Goal: Task Accomplishment & Management: Manage account settings

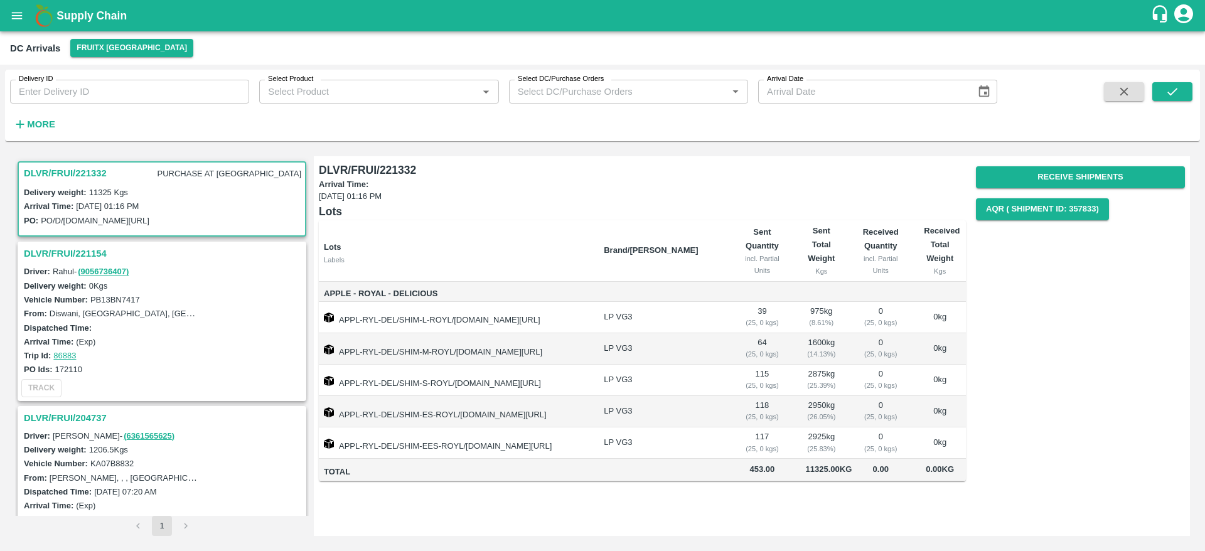
click at [14, 14] on icon "open drawer" at bounding box center [17, 16] width 14 height 14
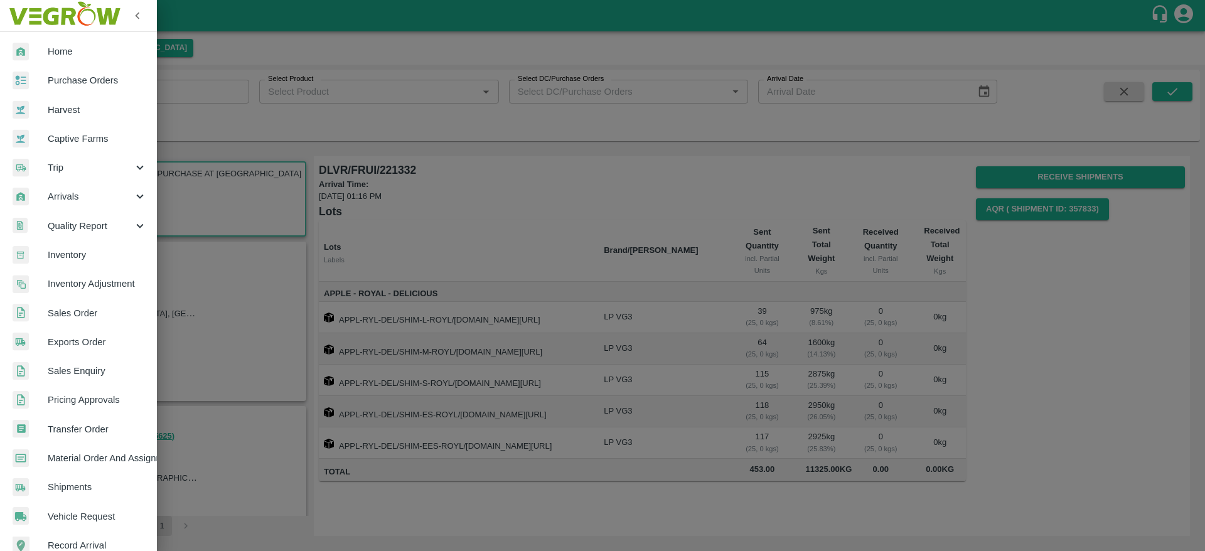
click at [58, 54] on span "Home" at bounding box center [97, 52] width 99 height 14
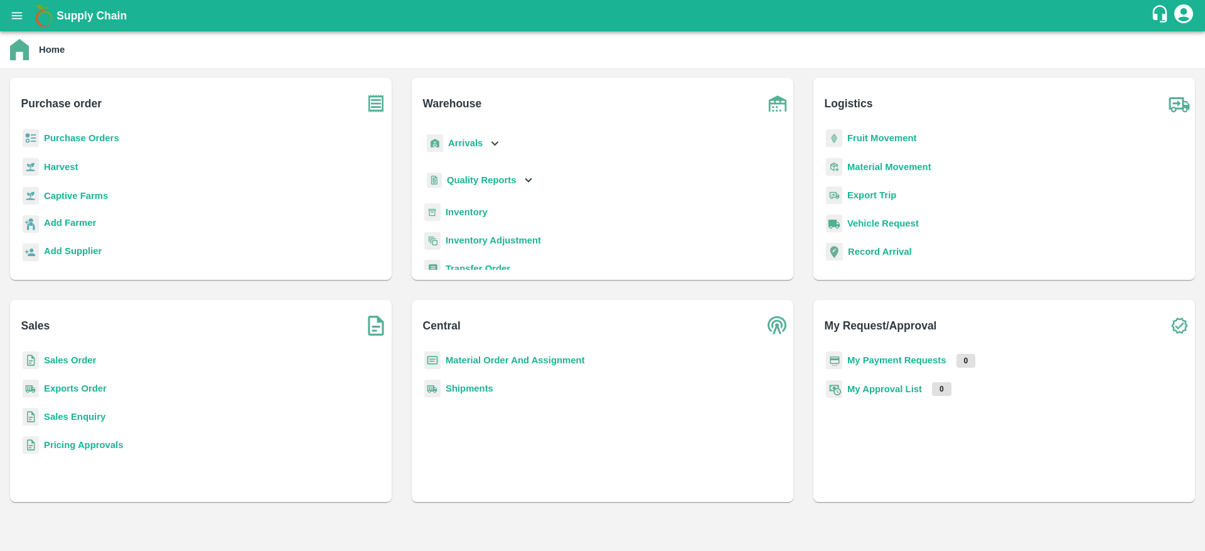
click at [460, 214] on b "Inventory" at bounding box center [467, 212] width 42 height 10
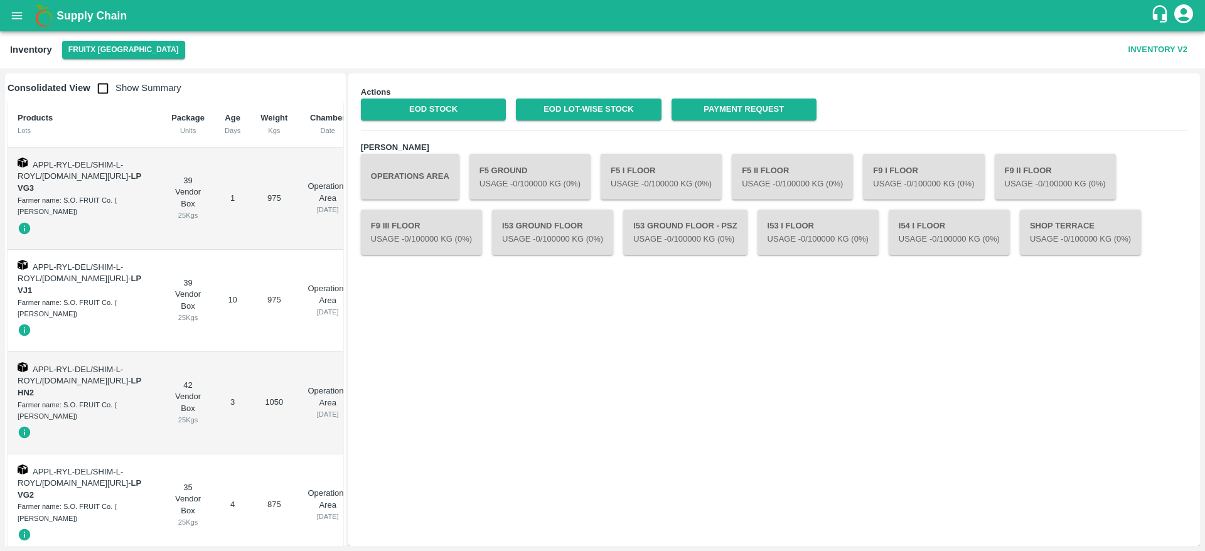
click at [415, 173] on button "Operations Area" at bounding box center [410, 176] width 99 height 45
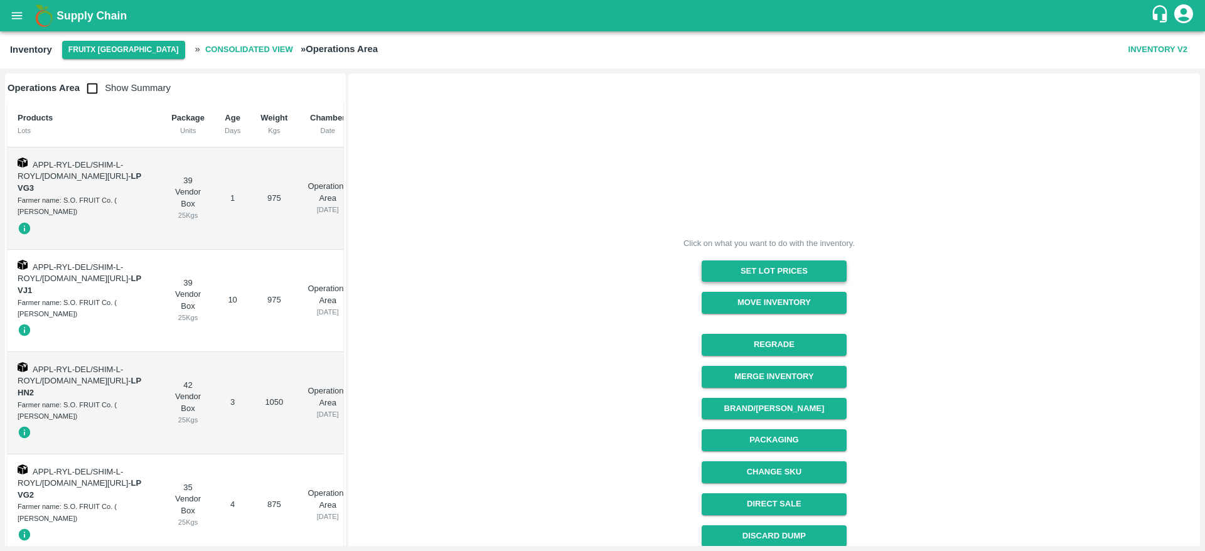
click at [743, 270] on button "Set Lot Prices" at bounding box center [774, 271] width 145 height 22
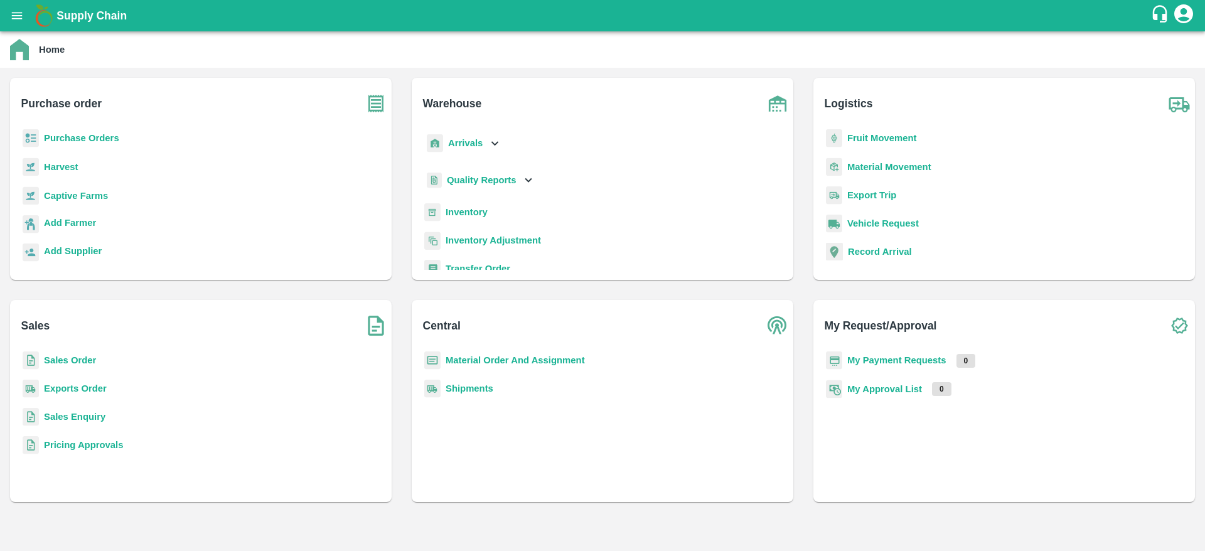
click at [451, 215] on b "Inventory" at bounding box center [467, 212] width 42 height 10
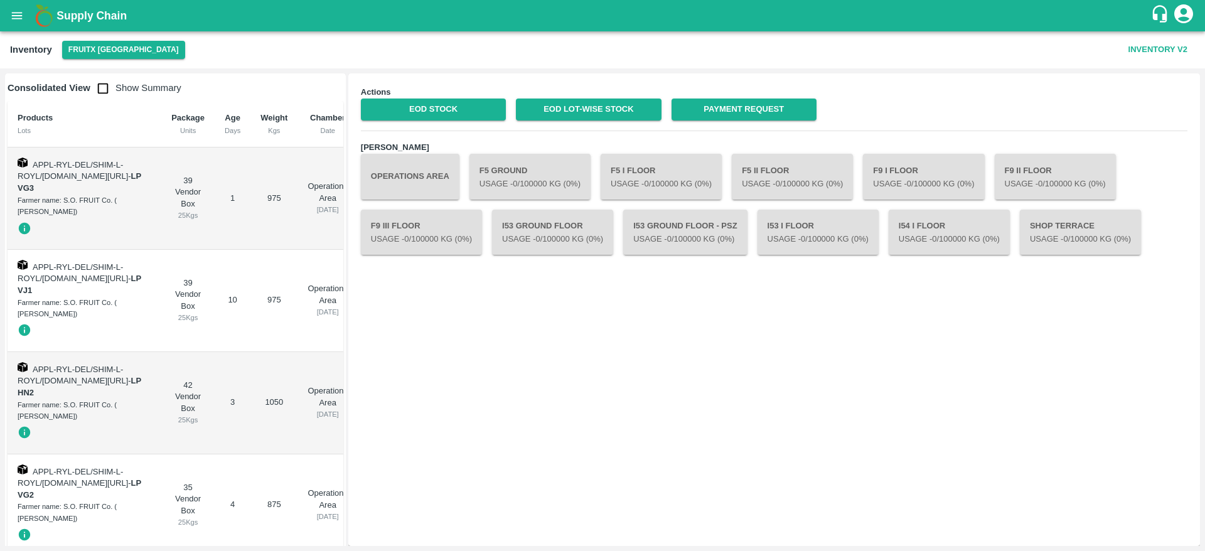
click at [1157, 50] on button "Inventory V2" at bounding box center [1157, 50] width 69 height 22
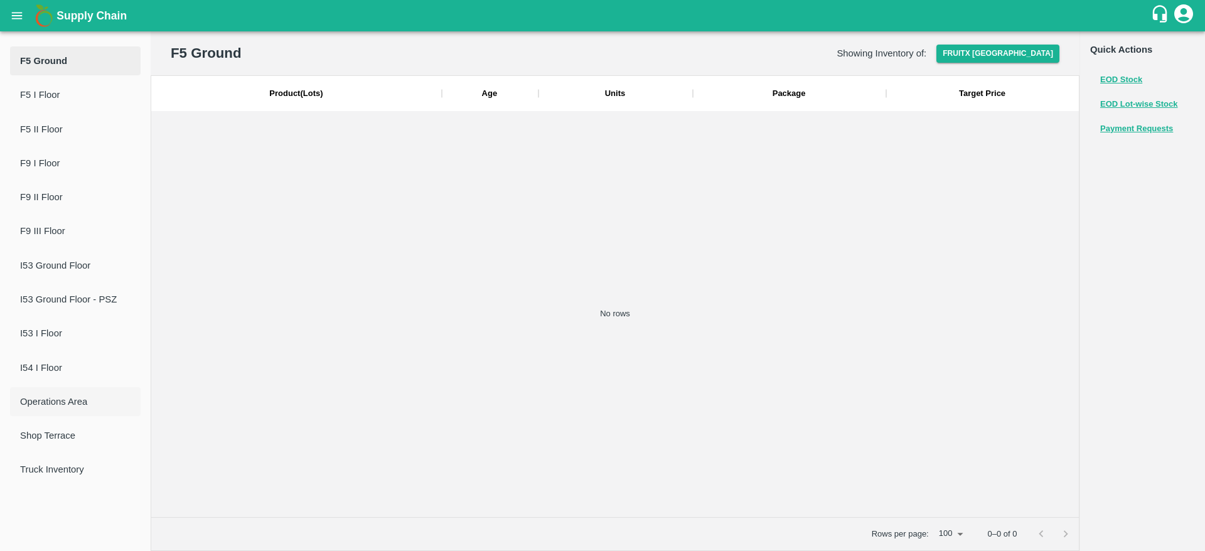
click at [41, 400] on span "Operations Area" at bounding box center [75, 402] width 110 height 14
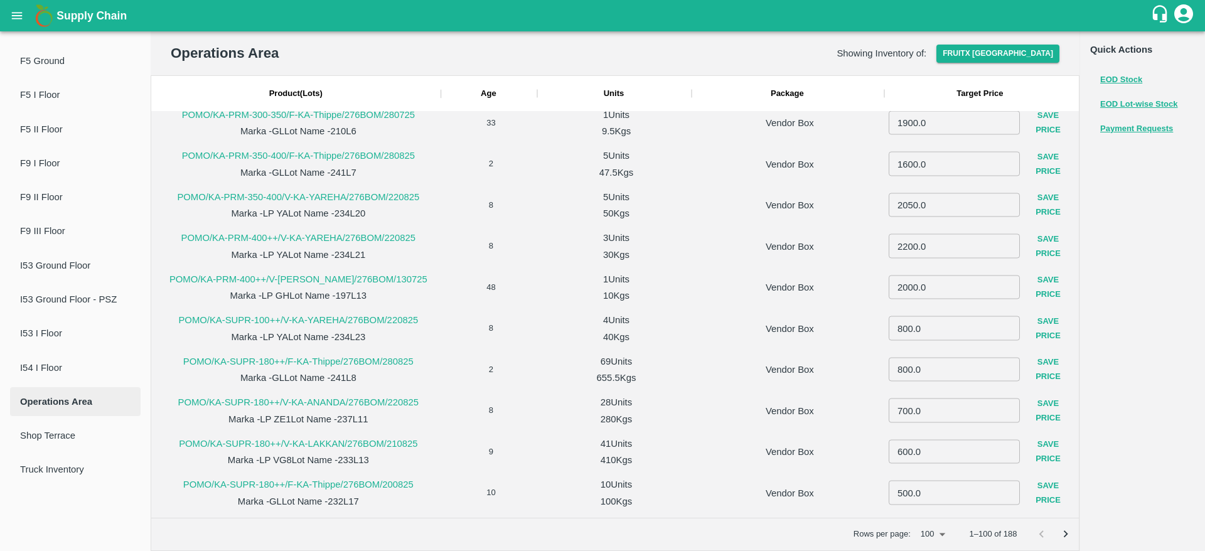
scroll to position [3107, 0]
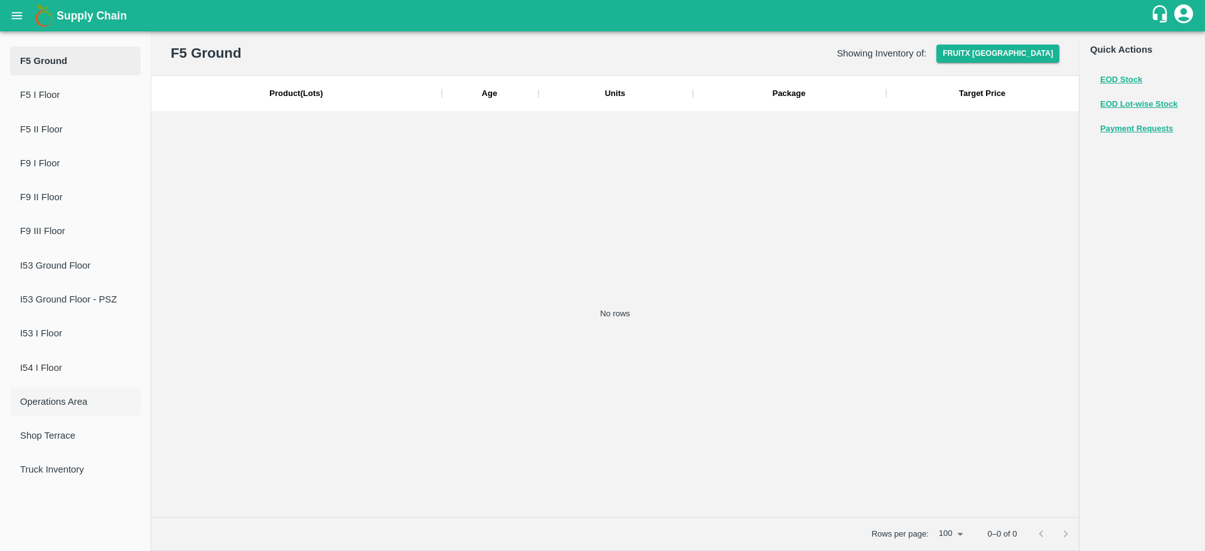
click at [67, 399] on span "Operations Area" at bounding box center [75, 402] width 110 height 14
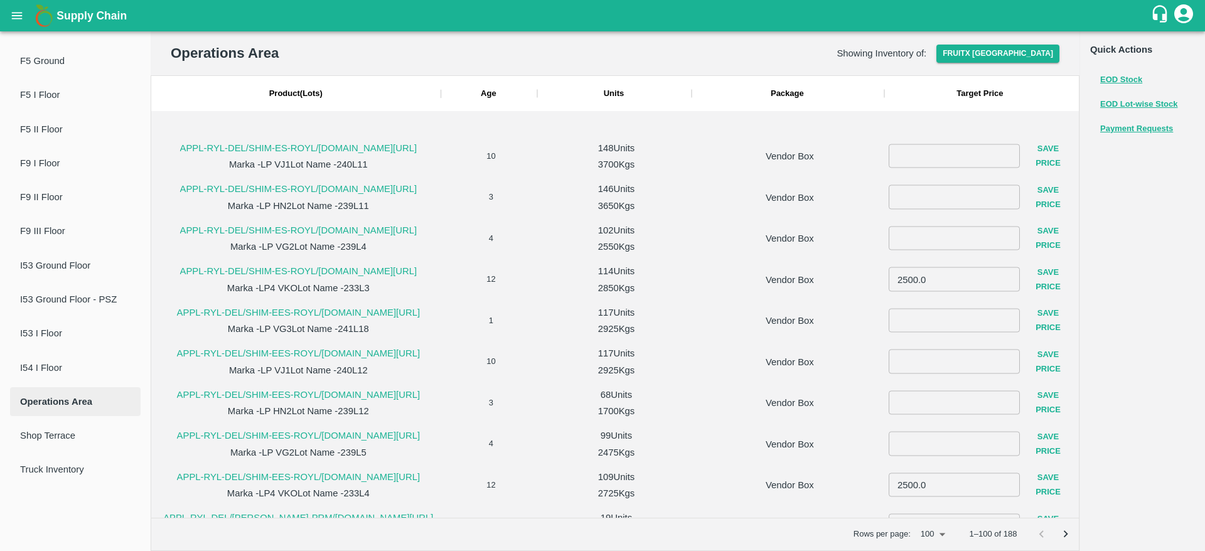
scroll to position [606, 0]
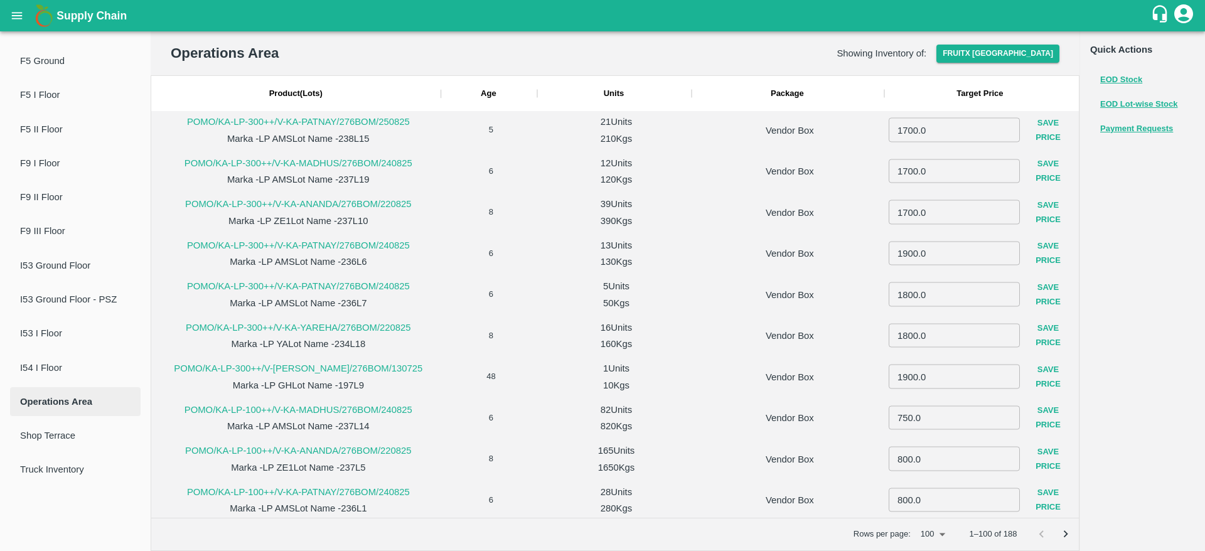
click at [13, 16] on icon "open drawer" at bounding box center [17, 15] width 11 height 7
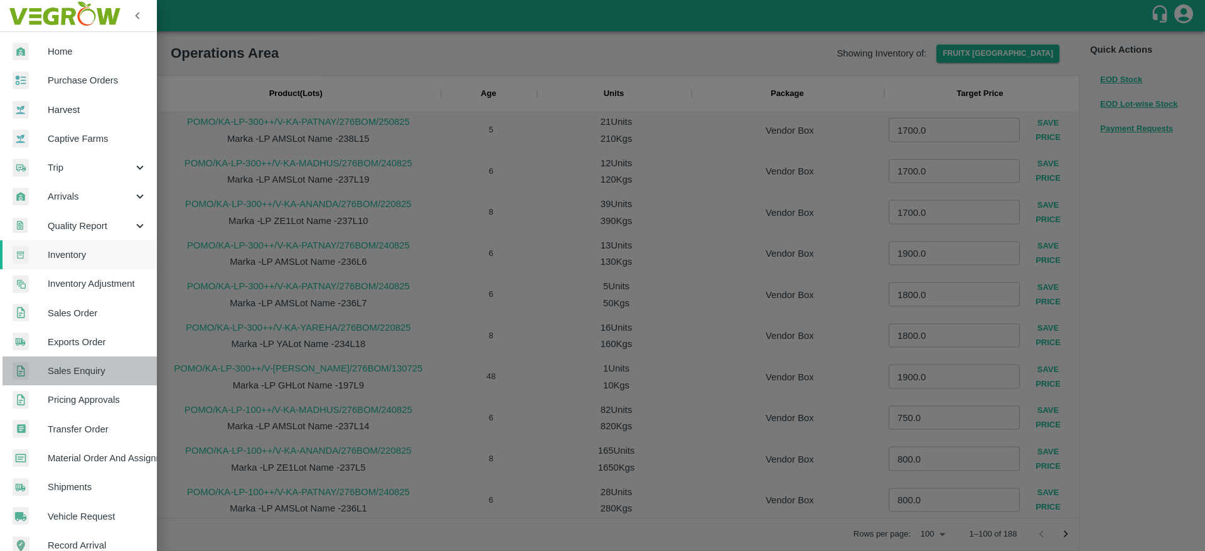
click at [90, 374] on span "Sales Enquiry" at bounding box center [97, 371] width 99 height 14
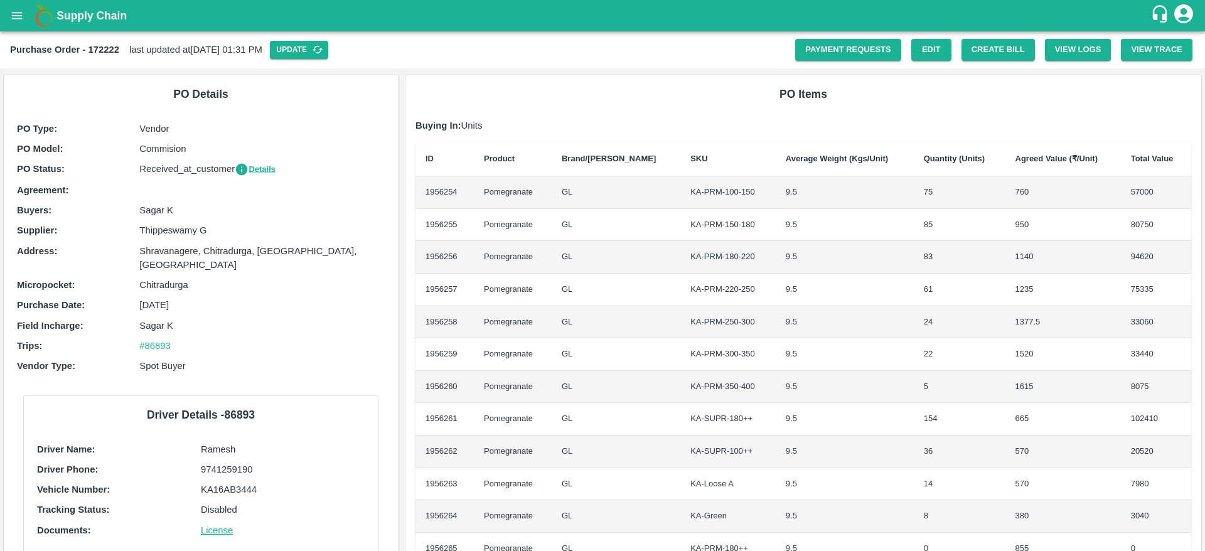
click at [78, 19] on b "Supply Chain" at bounding box center [91, 15] width 70 height 13
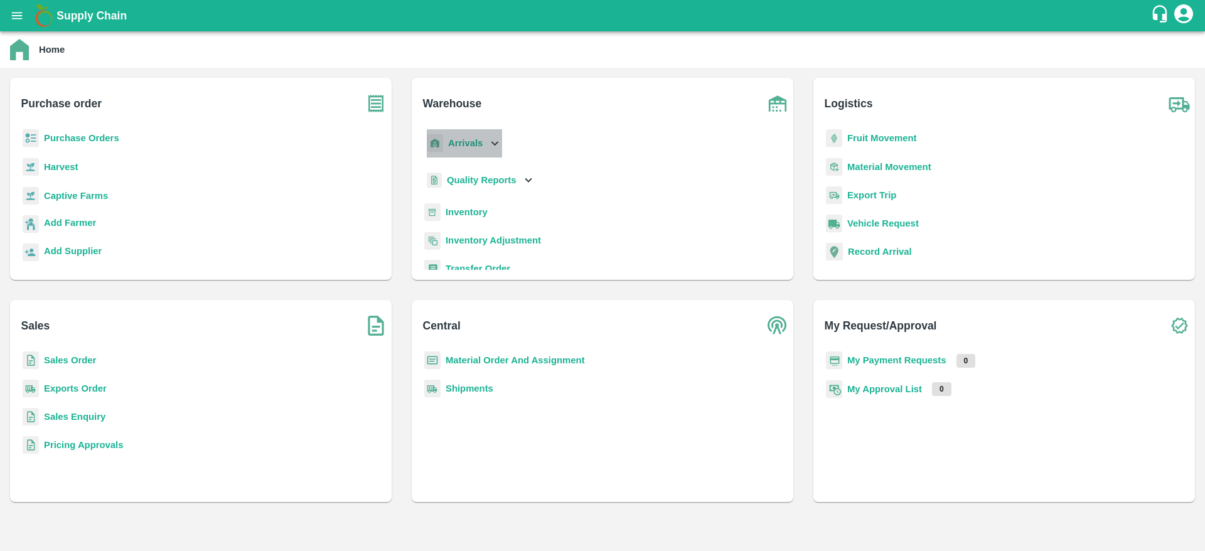
click at [487, 137] on div "Arrivals" at bounding box center [463, 143] width 78 height 28
click at [469, 194] on span "DC Arrivals" at bounding box center [481, 201] width 46 height 14
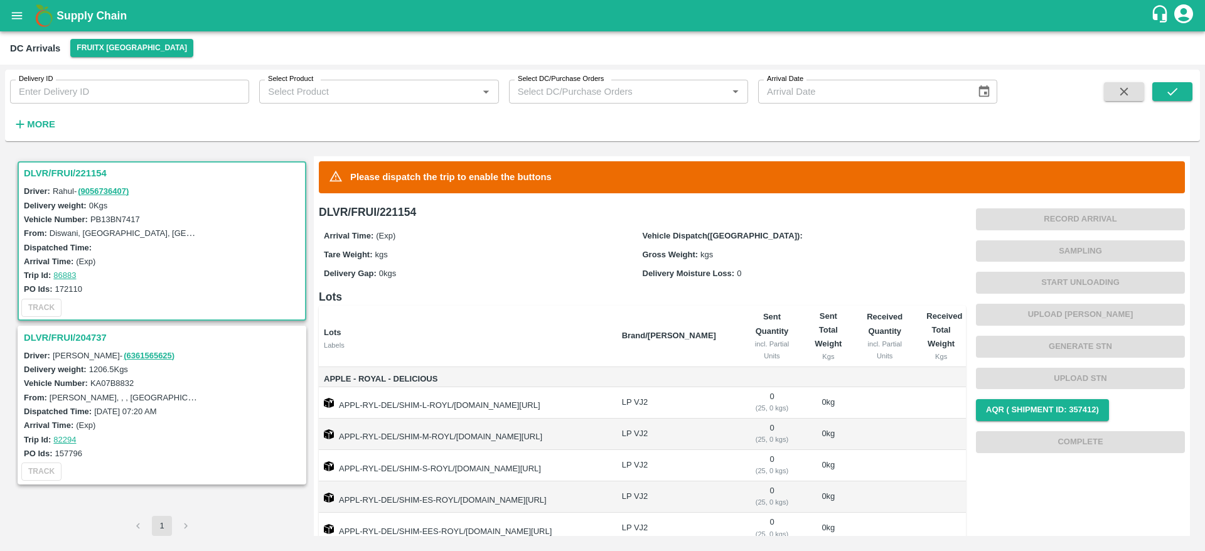
click at [46, 114] on button "More" at bounding box center [34, 124] width 48 height 21
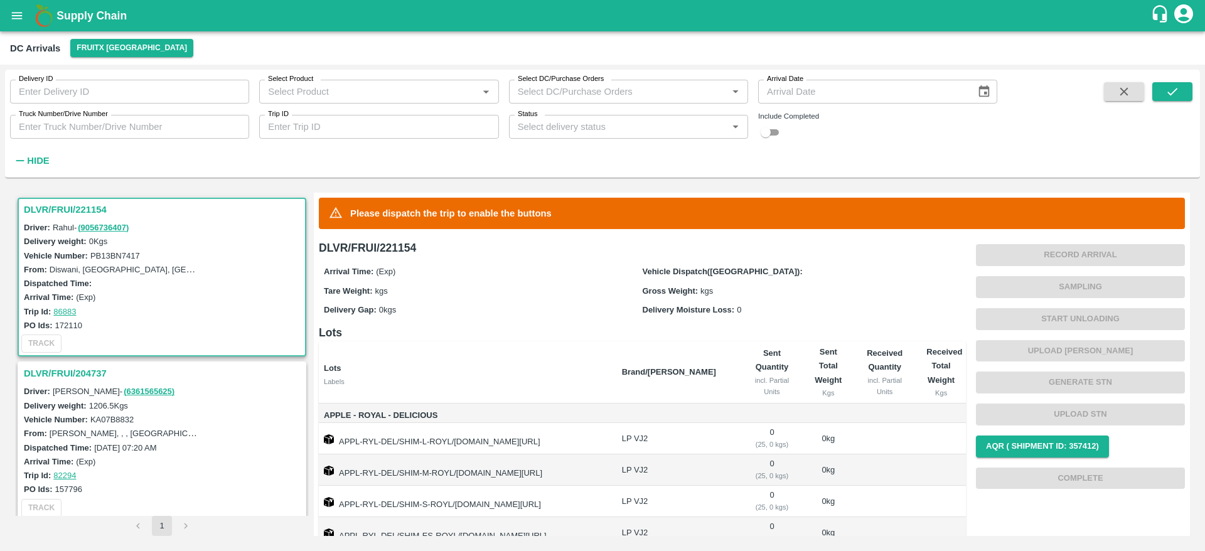
click at [627, 131] on input "Status" at bounding box center [618, 127] width 211 height 16
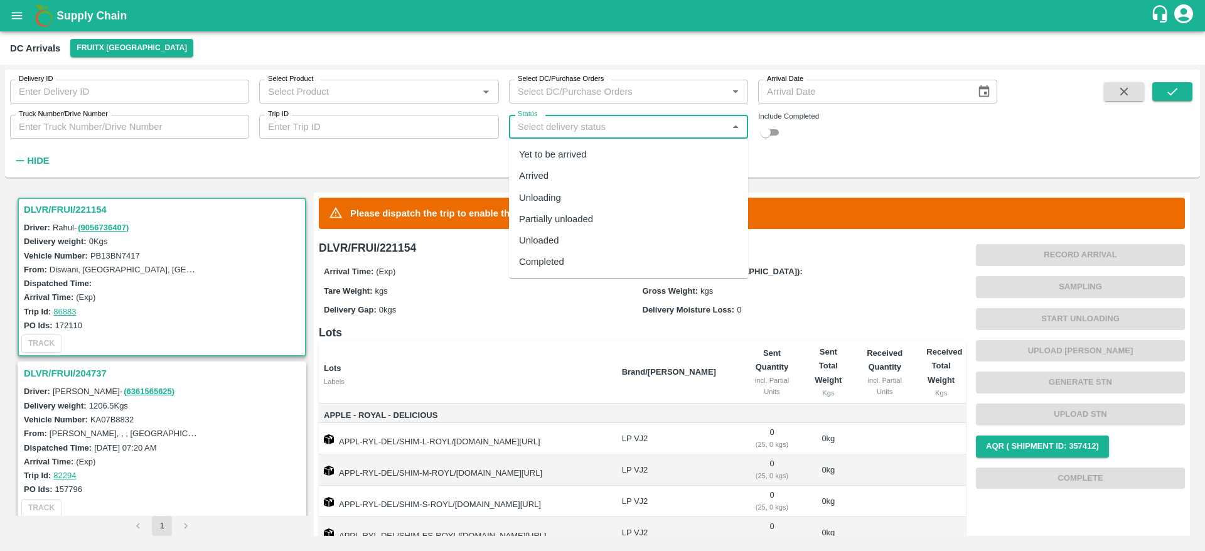
click at [570, 259] on div "Completed" at bounding box center [628, 261] width 239 height 21
type input "Completed"
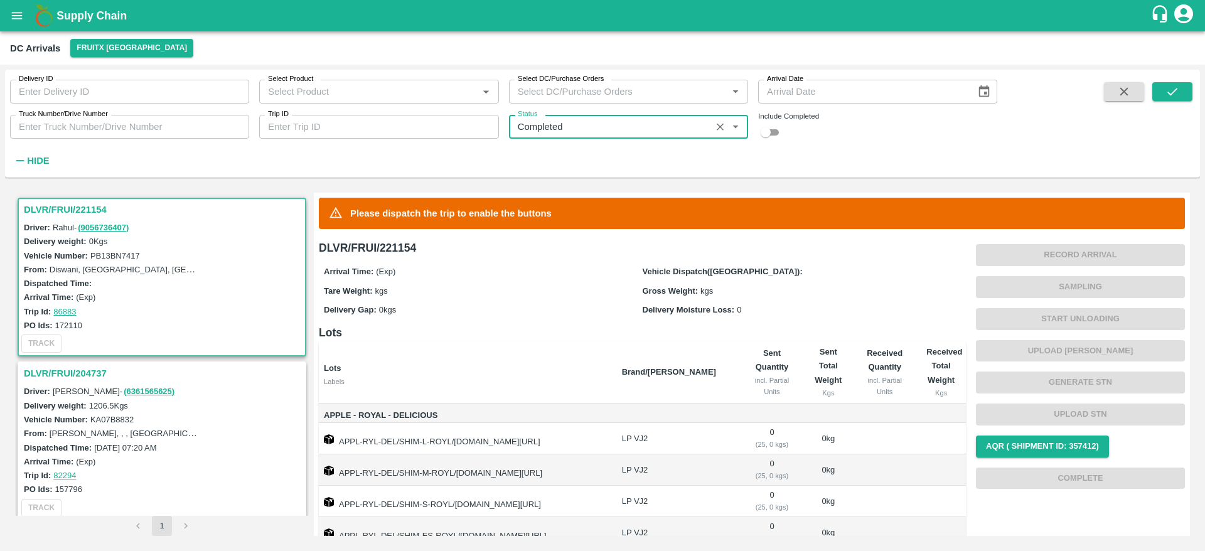
click at [771, 132] on input "checkbox" at bounding box center [765, 132] width 45 height 15
checkbox input "true"
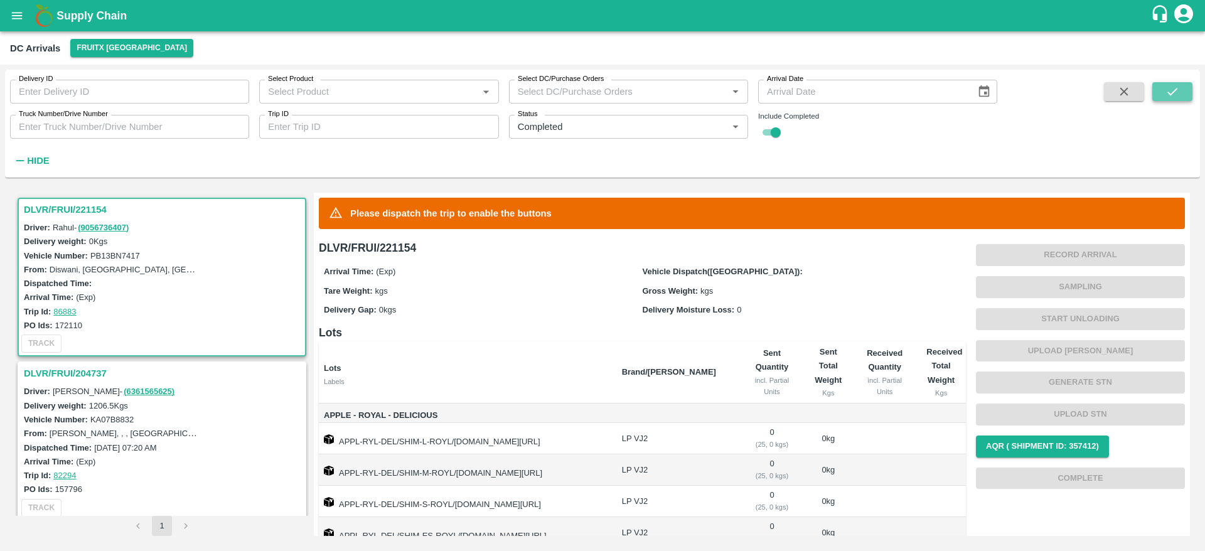
click at [1170, 85] on icon "submit" at bounding box center [1172, 92] width 14 height 14
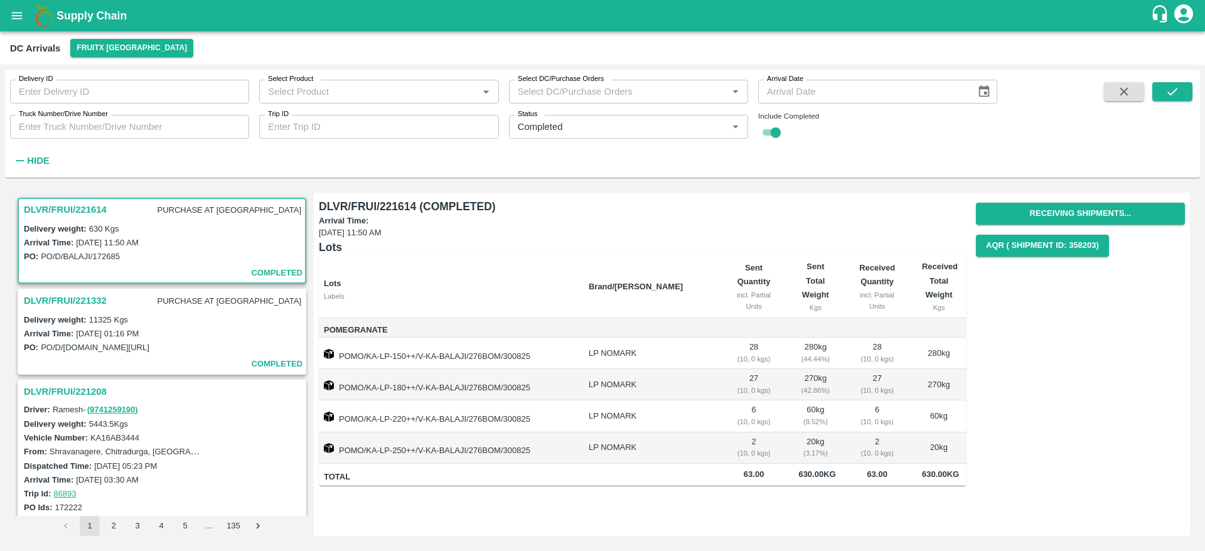
click at [79, 210] on h3 "DLVR/FRUI/221614" at bounding box center [65, 209] width 83 height 16
click at [80, 202] on h3 "DLVR/FRUI/221614" at bounding box center [65, 209] width 83 height 16
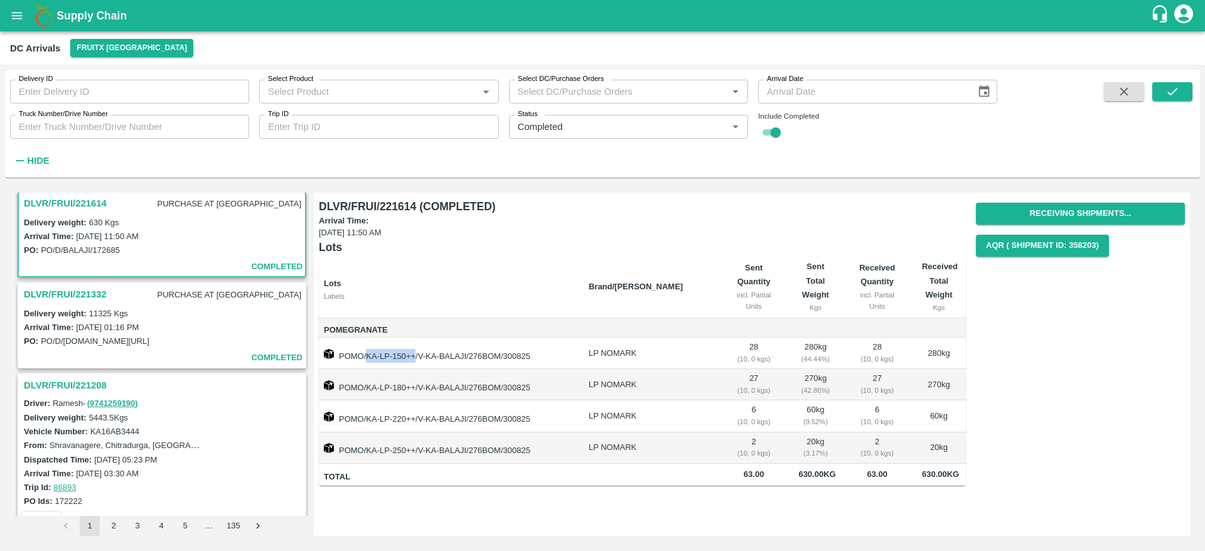
drag, startPoint x: 368, startPoint y: 356, endPoint x: 415, endPoint y: 359, distance: 47.2
click at [415, 359] on td "POMO/KA-LP-150++/V-KA-BALAJI/276BOM/300825" at bounding box center [449, 353] width 260 height 31
copy td "KA-LP-150++"
click at [565, 364] on td "POMO/KA-LP-150++/V-KA-BALAJI/276BOM/300825" at bounding box center [449, 353] width 260 height 31
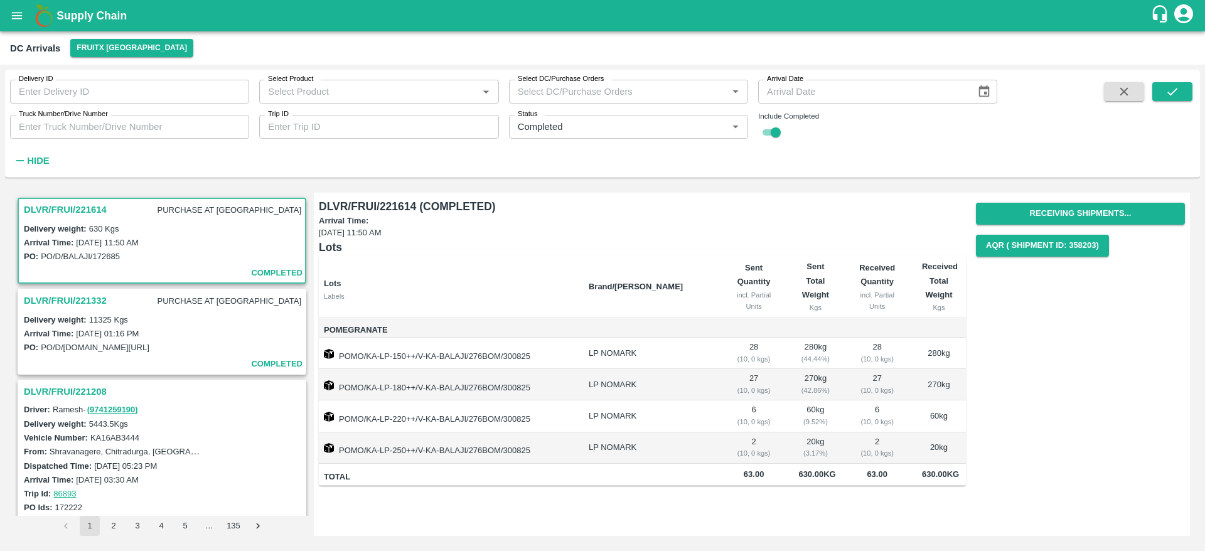
click at [43, 201] on h3 "DLVR/FRUI/221614" at bounding box center [65, 209] width 83 height 16
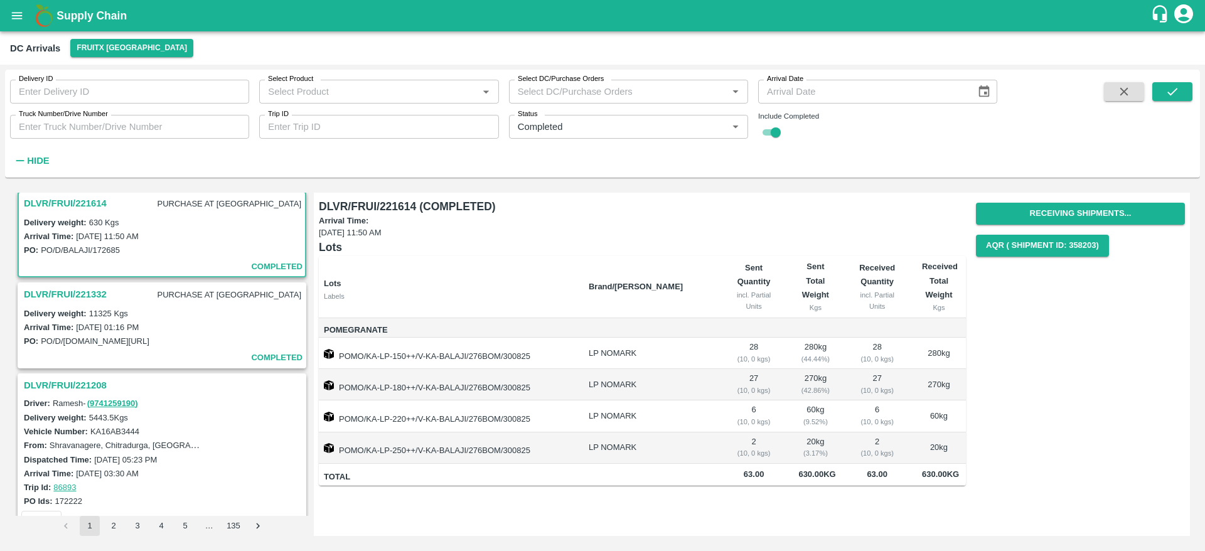
click at [82, 202] on h3 "DLVR/FRUI/221614" at bounding box center [65, 203] width 83 height 16
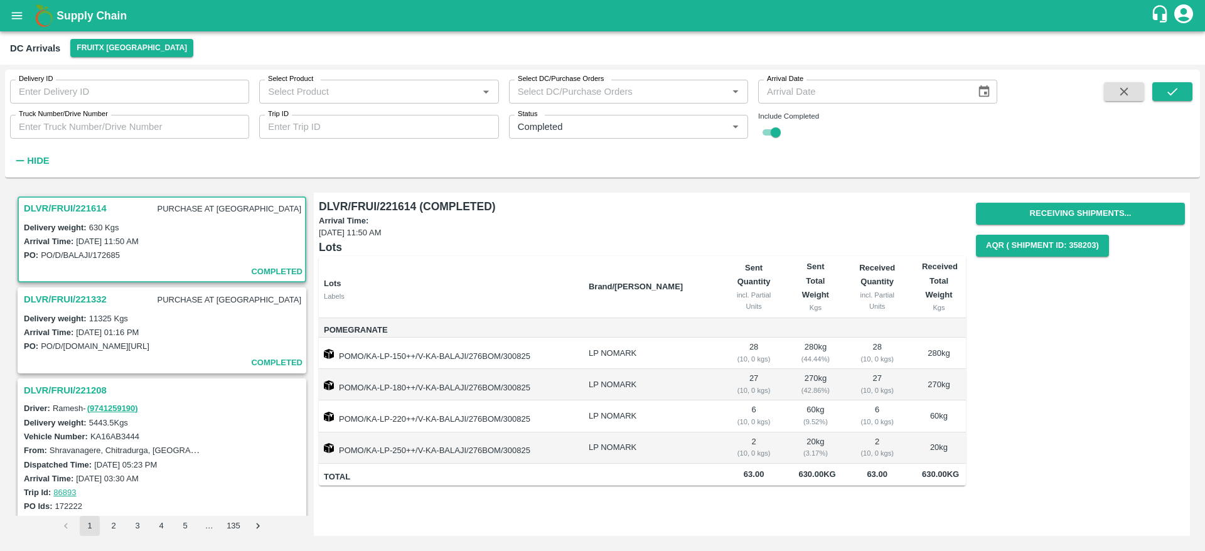
scroll to position [0, 0]
click at [63, 204] on h3 "DLVR/FRUI/221614" at bounding box center [65, 209] width 83 height 16
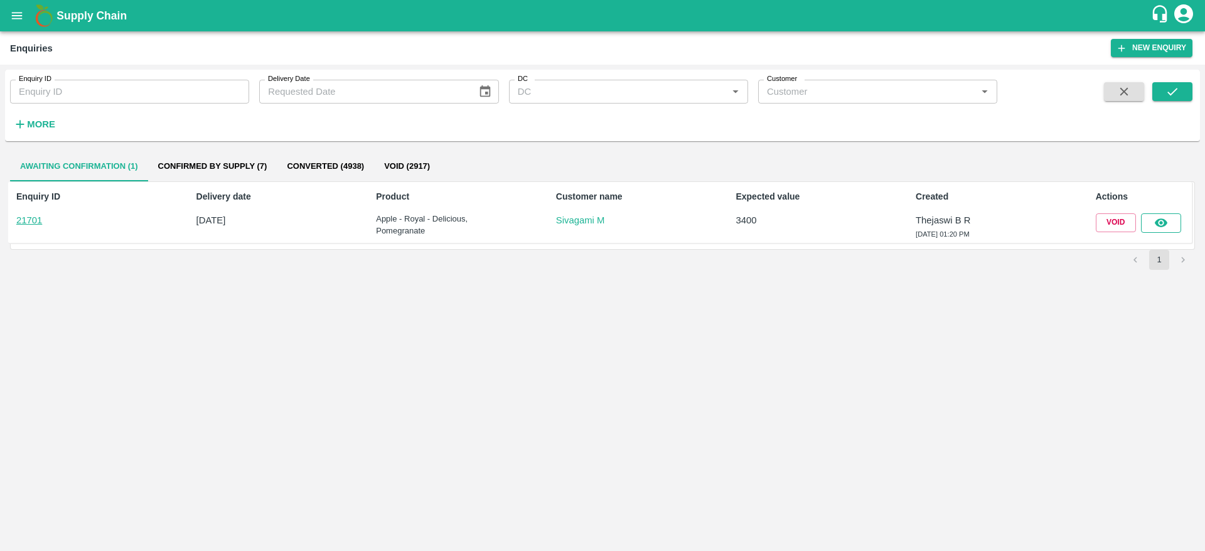
click at [1168, 218] on button "button" at bounding box center [1161, 222] width 40 height 19
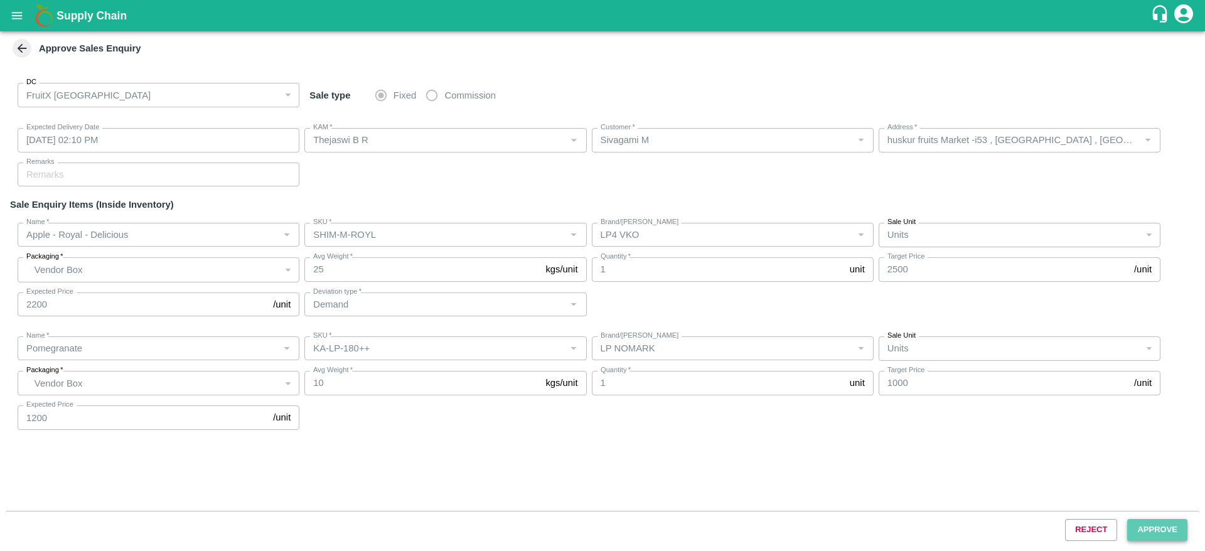
click at [1153, 527] on button "Approve" at bounding box center [1157, 530] width 60 height 22
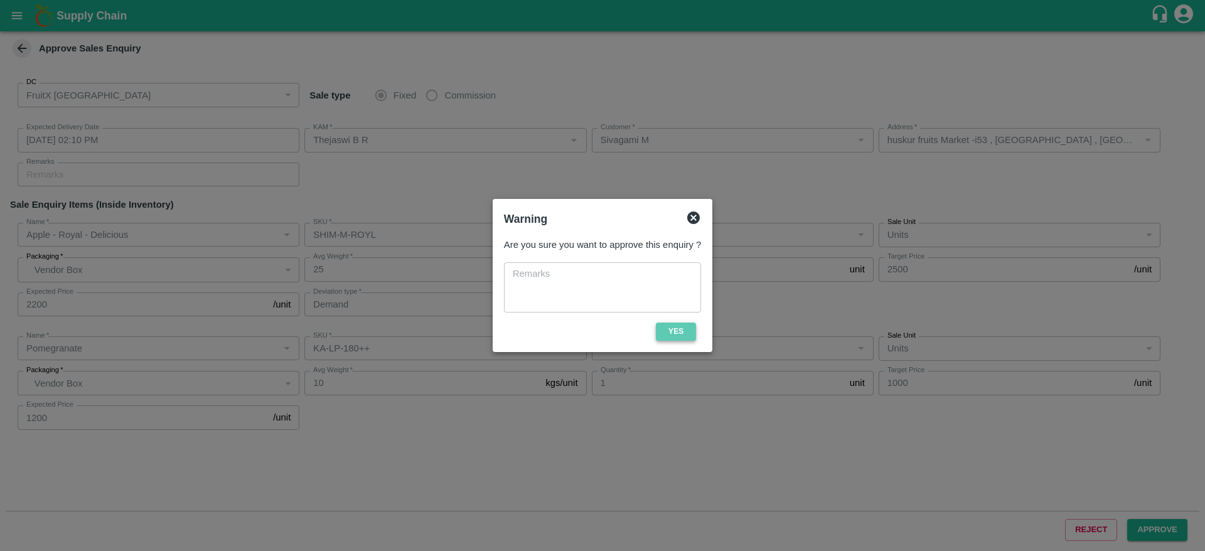
click at [683, 328] on button "Yes" at bounding box center [676, 332] width 40 height 18
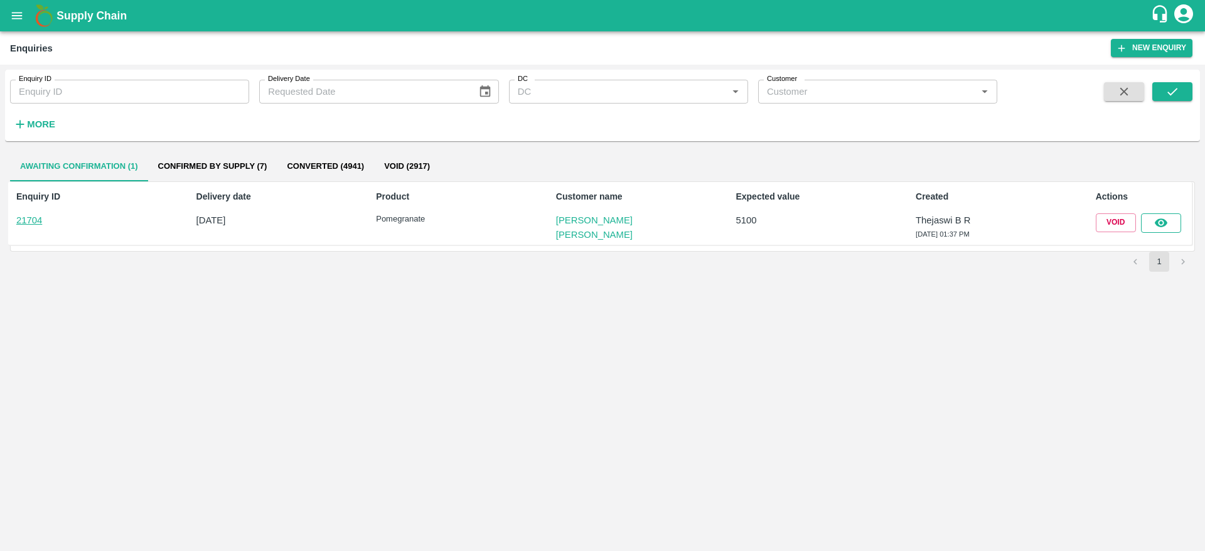
click at [1149, 219] on button "button" at bounding box center [1161, 222] width 40 height 19
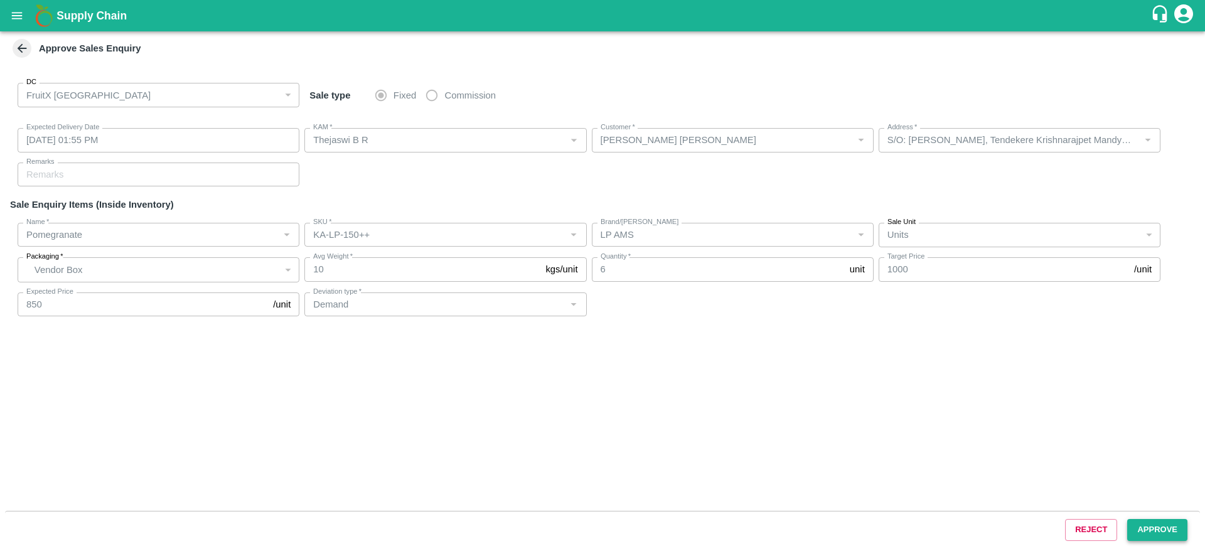
click at [1166, 527] on button "Approve" at bounding box center [1157, 530] width 60 height 22
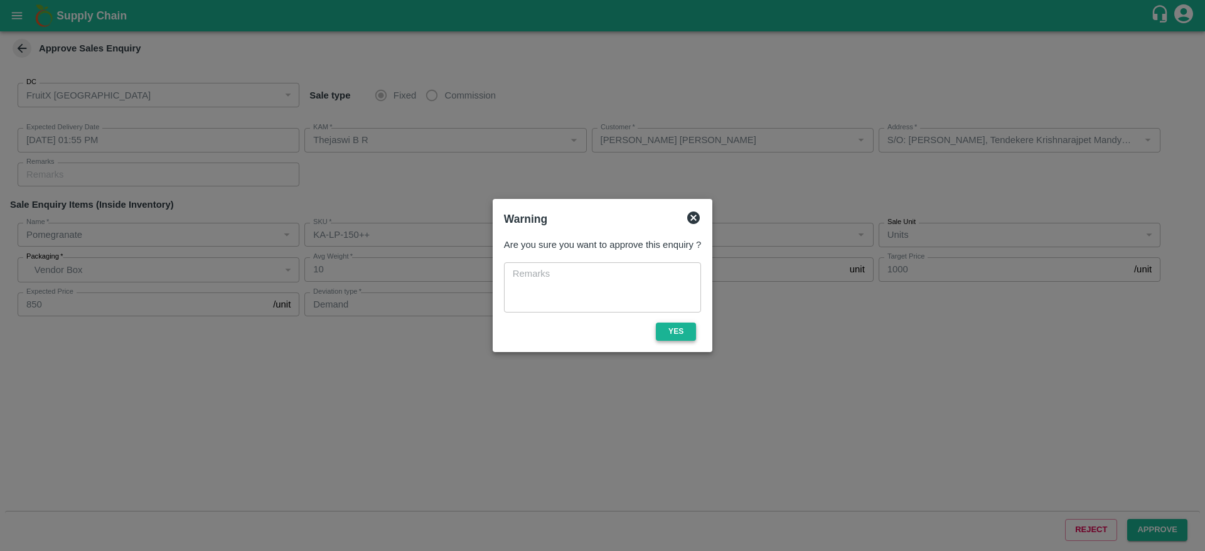
click at [670, 333] on button "Yes" at bounding box center [676, 332] width 40 height 18
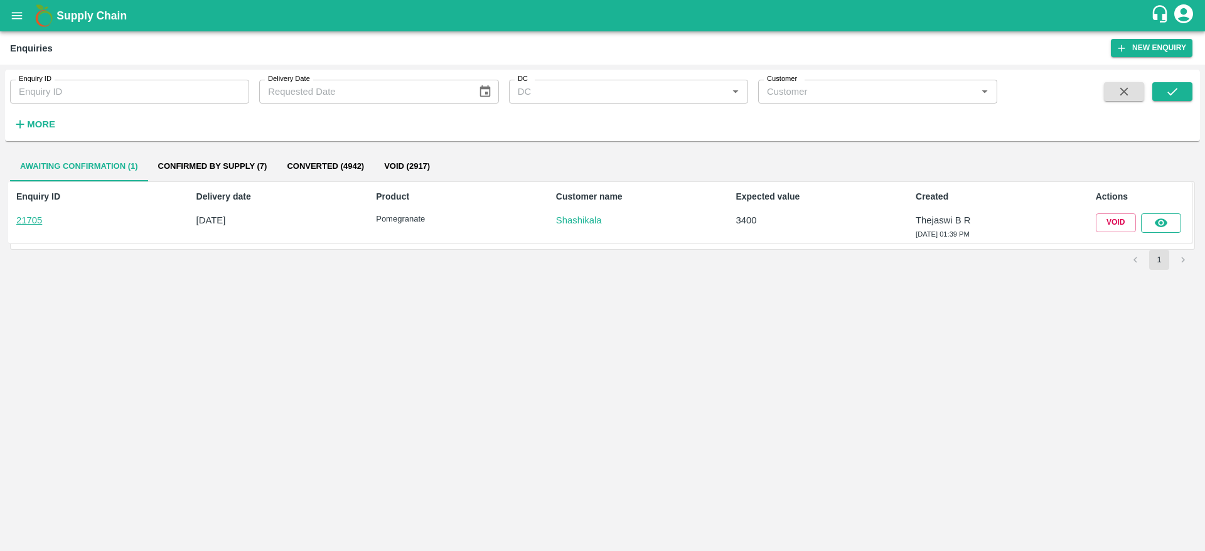
click at [1162, 220] on icon "button" at bounding box center [1161, 223] width 14 height 14
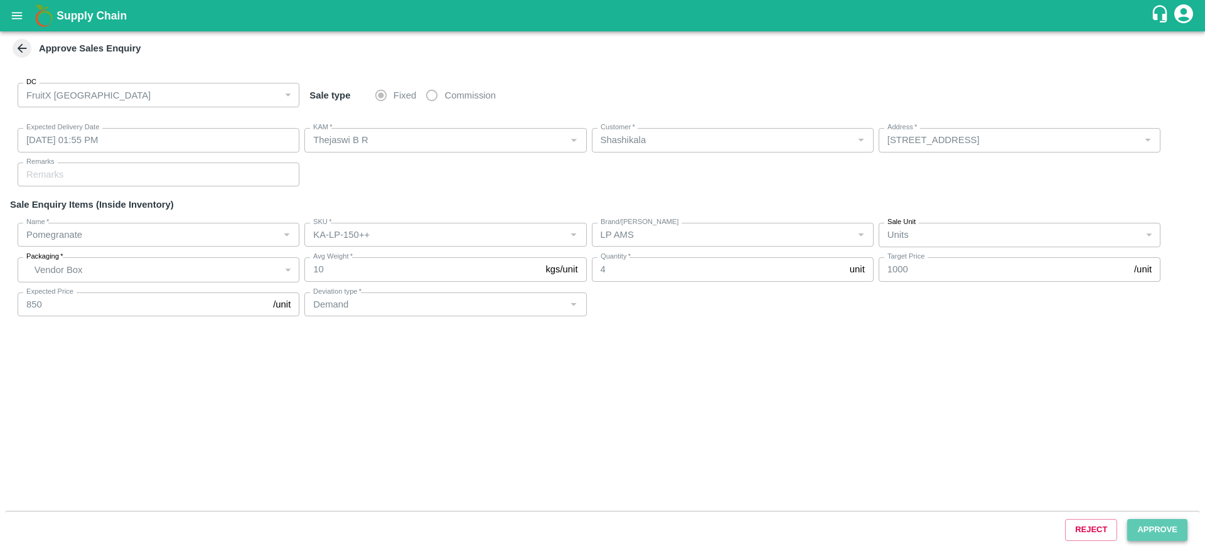
click at [1164, 527] on button "Approve" at bounding box center [1157, 530] width 60 height 22
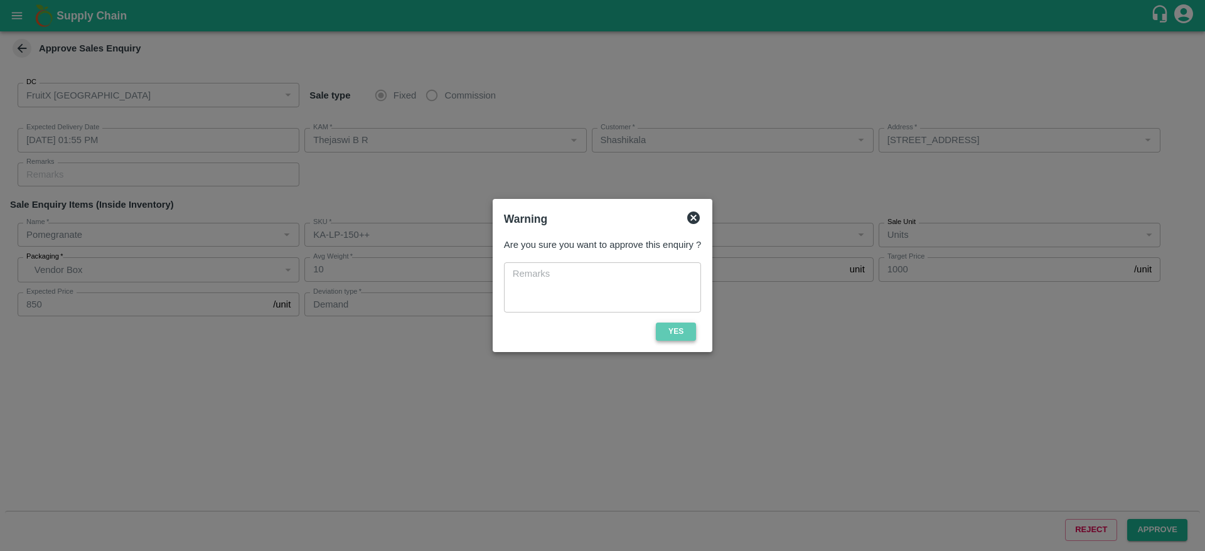
click at [676, 326] on button "Yes" at bounding box center [676, 332] width 40 height 18
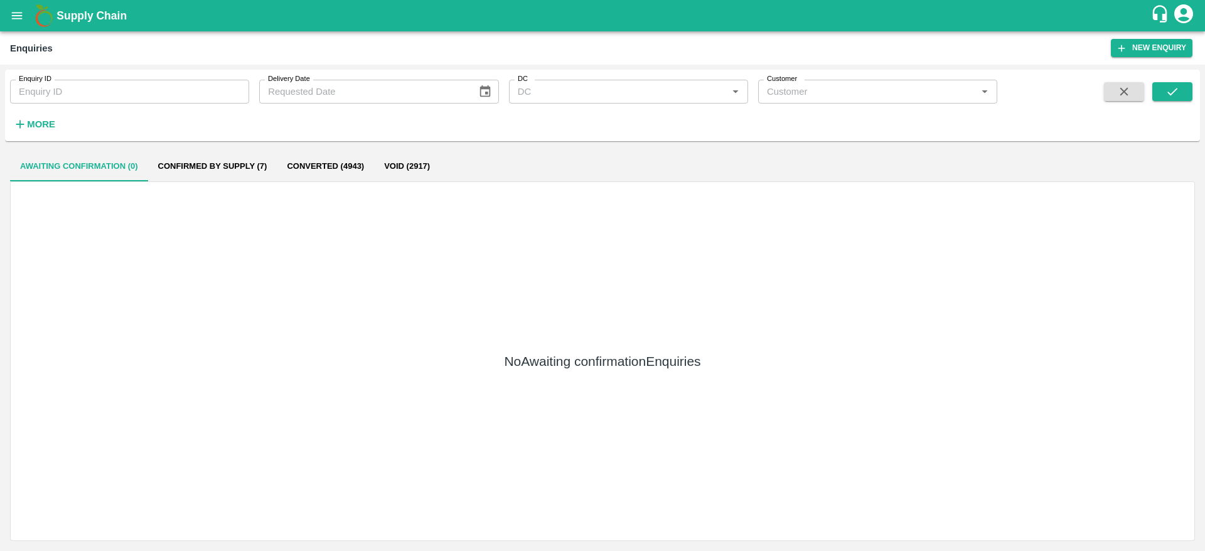
click at [424, 167] on button "Void (2917)" at bounding box center [407, 166] width 66 height 30
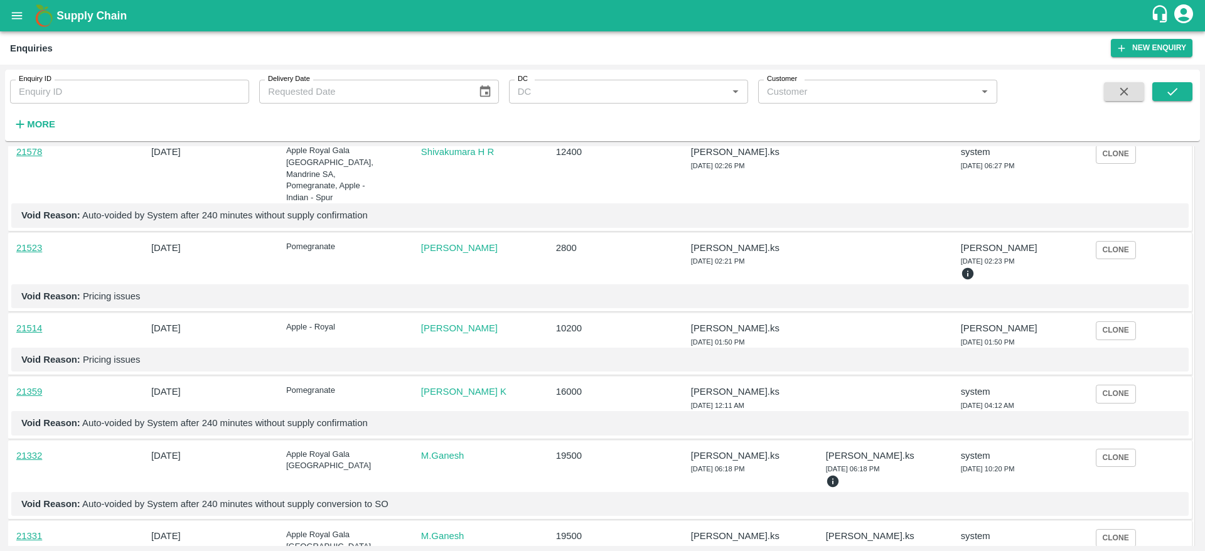
scroll to position [282, 0]
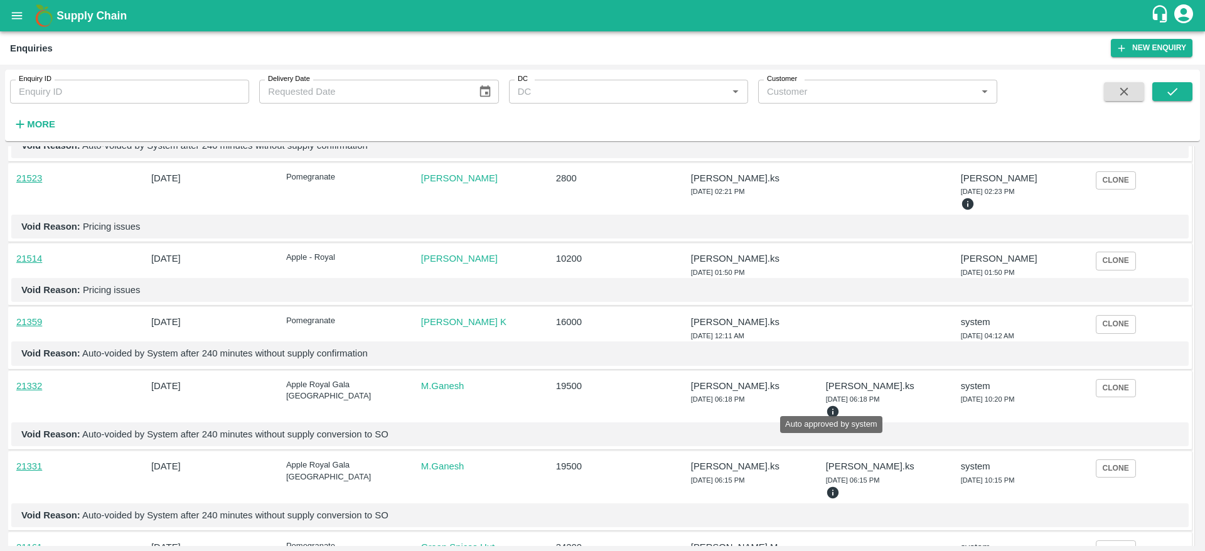
click at [830, 406] on icon at bounding box center [833, 412] width 12 height 12
click at [862, 247] on div at bounding box center [870, 262] width 98 height 31
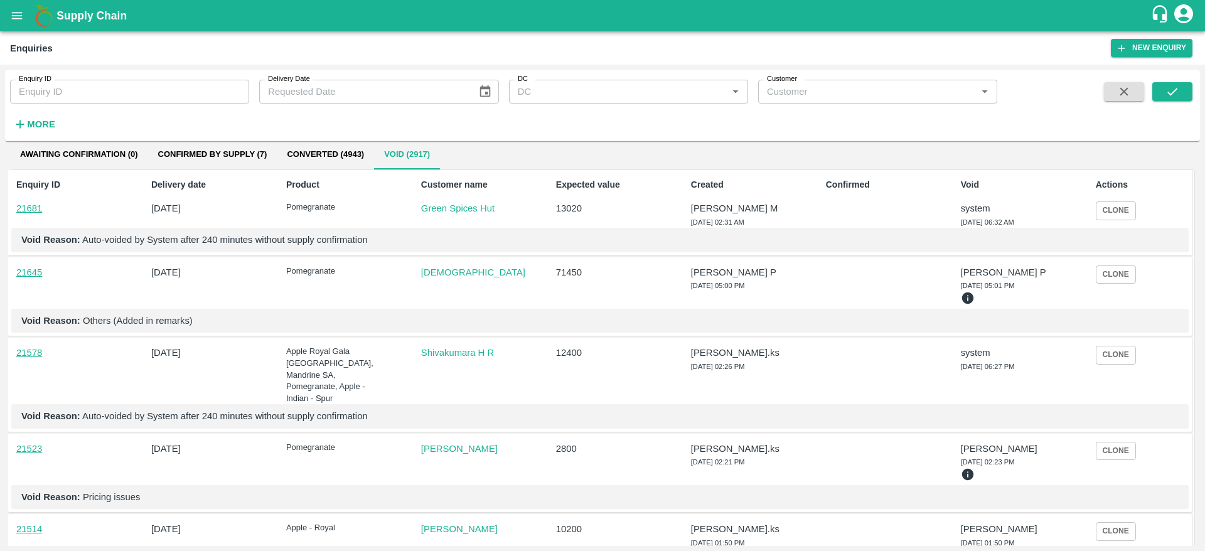
scroll to position [0, 0]
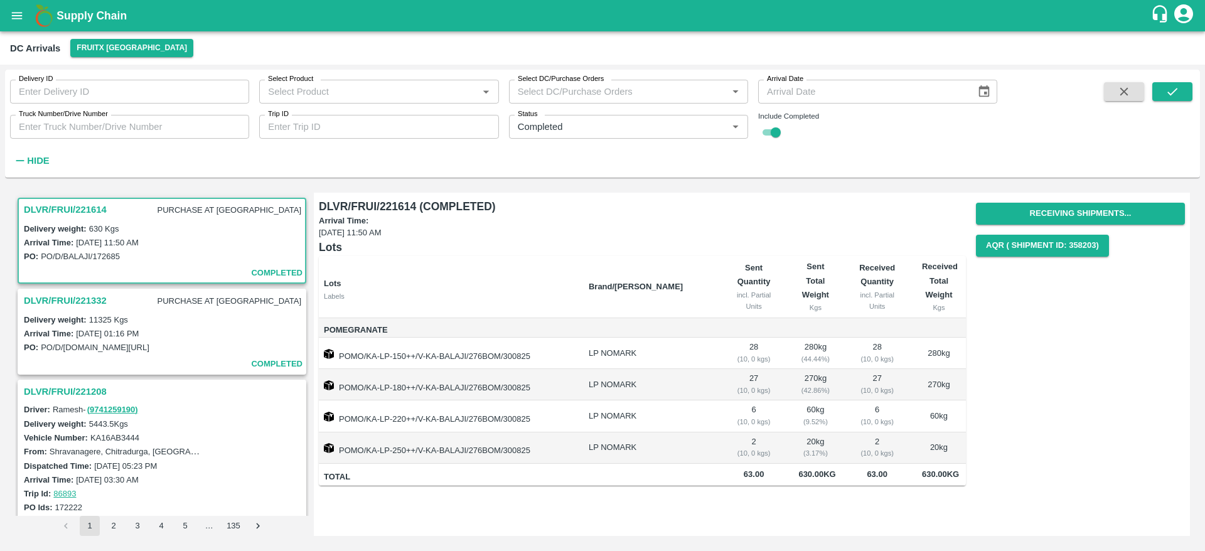
scroll to position [6, 0]
